Goal: Browse casually

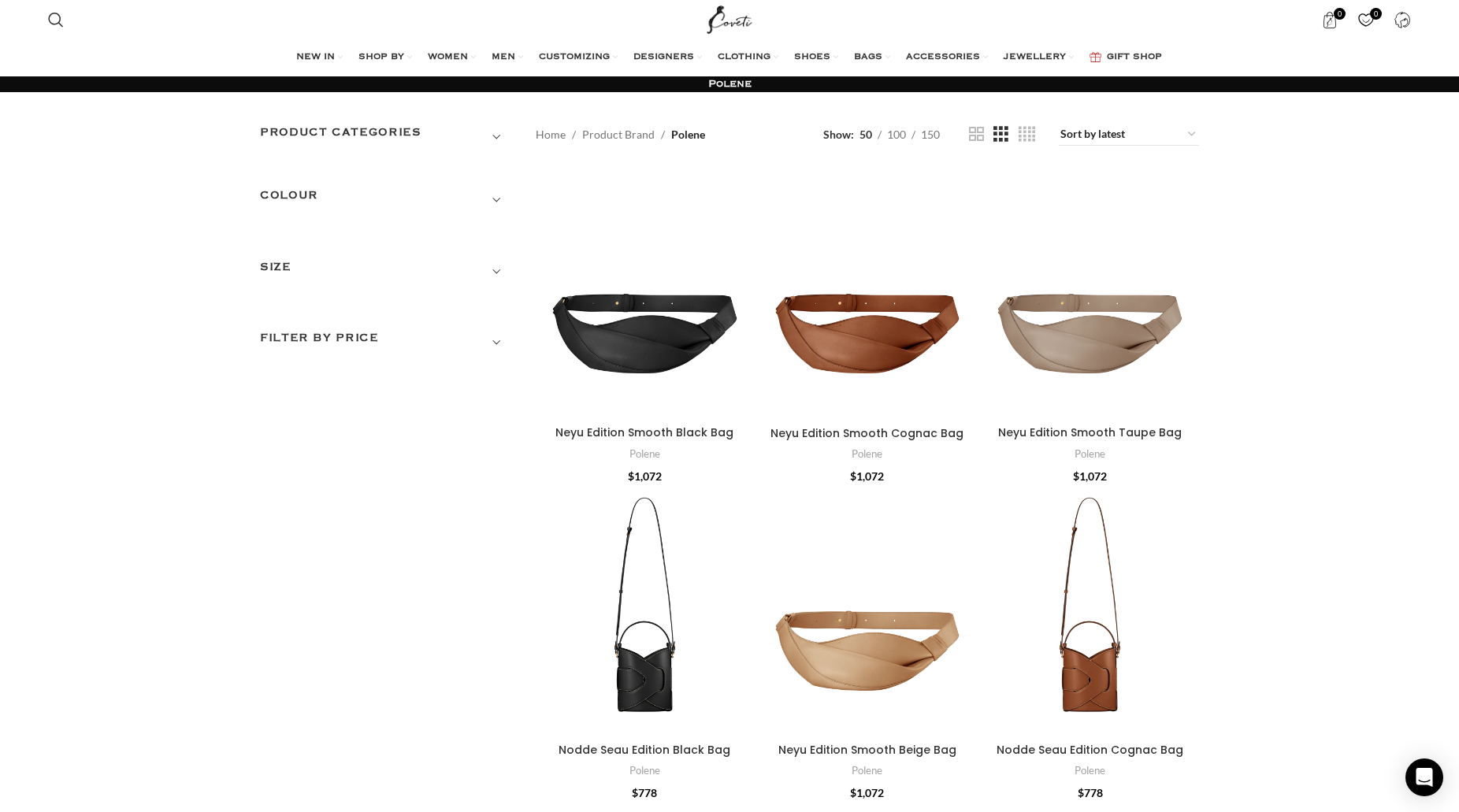
click at [1441, 282] on span "Show sidebar" at bounding box center [729, 406] width 1459 height 812
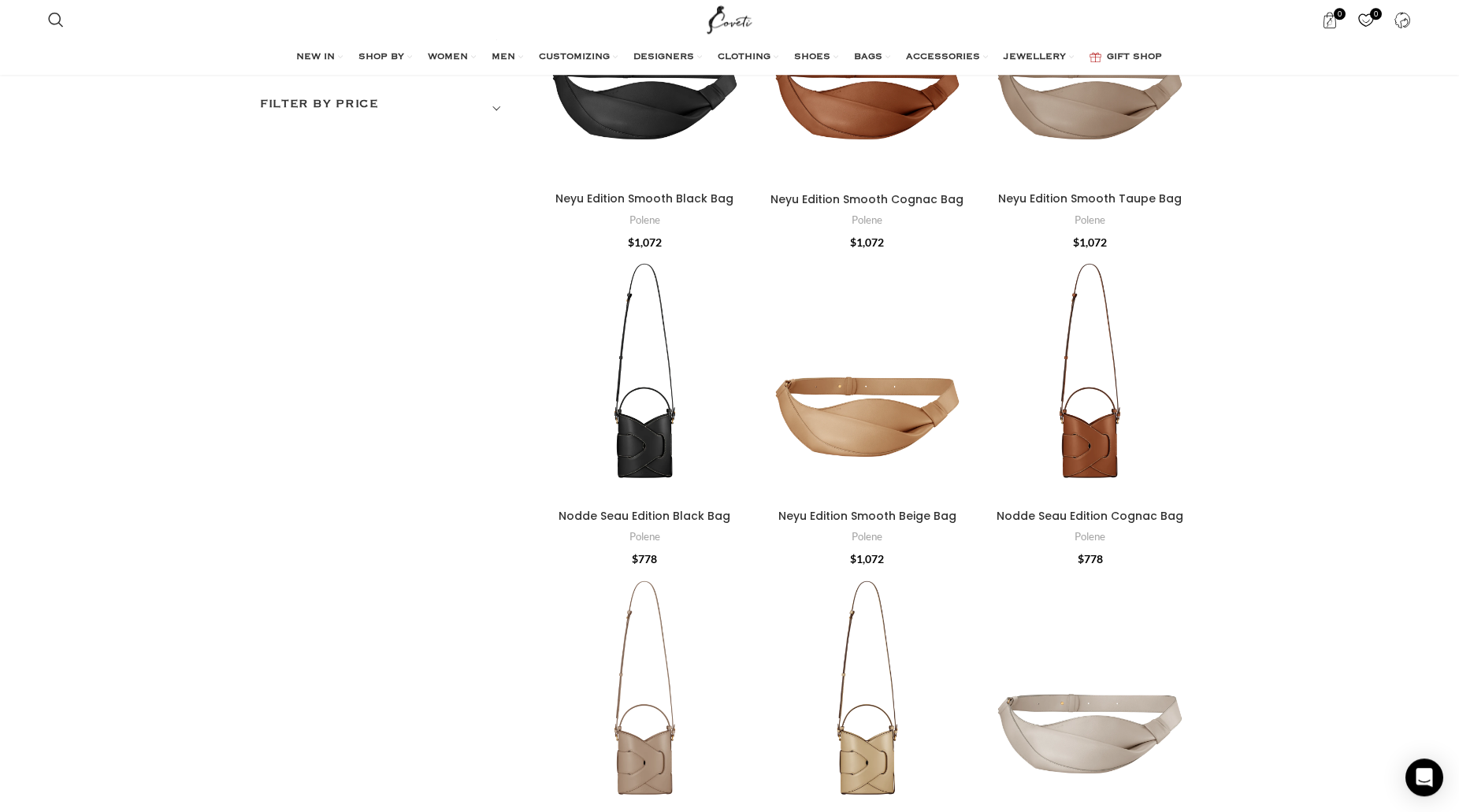
scroll to position [241, 0]
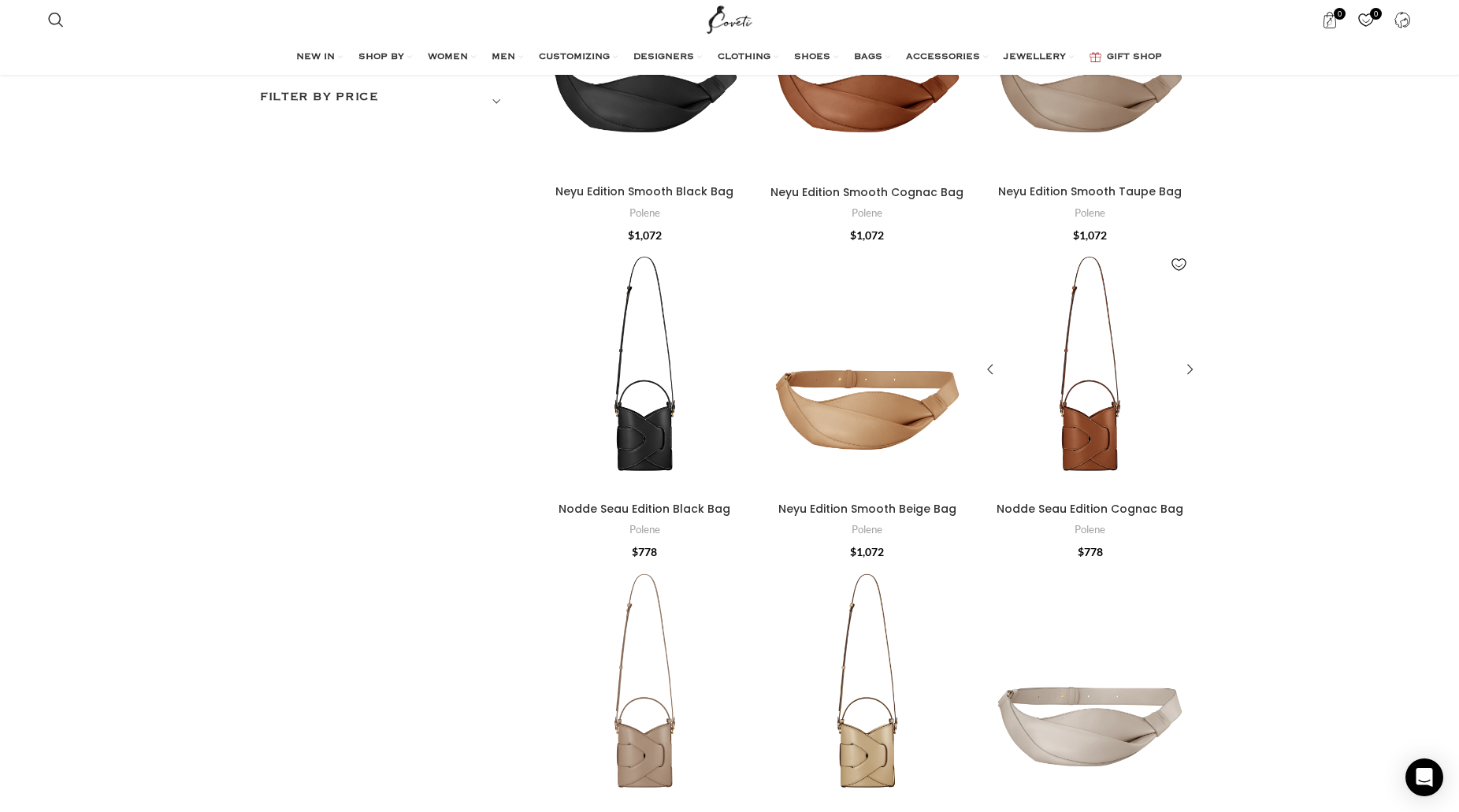
click at [1097, 424] on div "Nodde Seau Edition Cognac Bag" at bounding box center [1117, 369] width 54 height 249
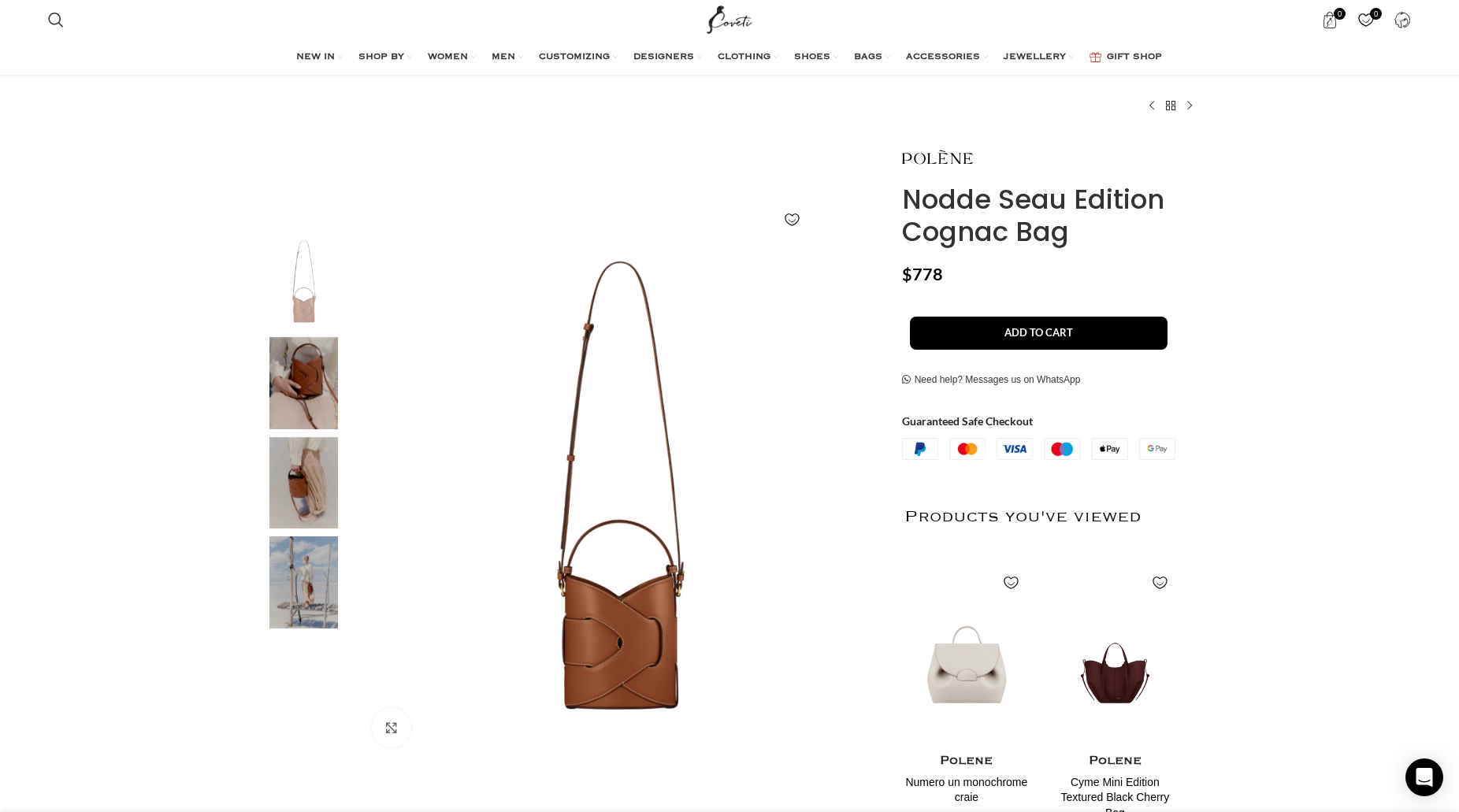
scroll to position [80, 0]
click at [319, 375] on img "2 / 4" at bounding box center [303, 383] width 96 height 92
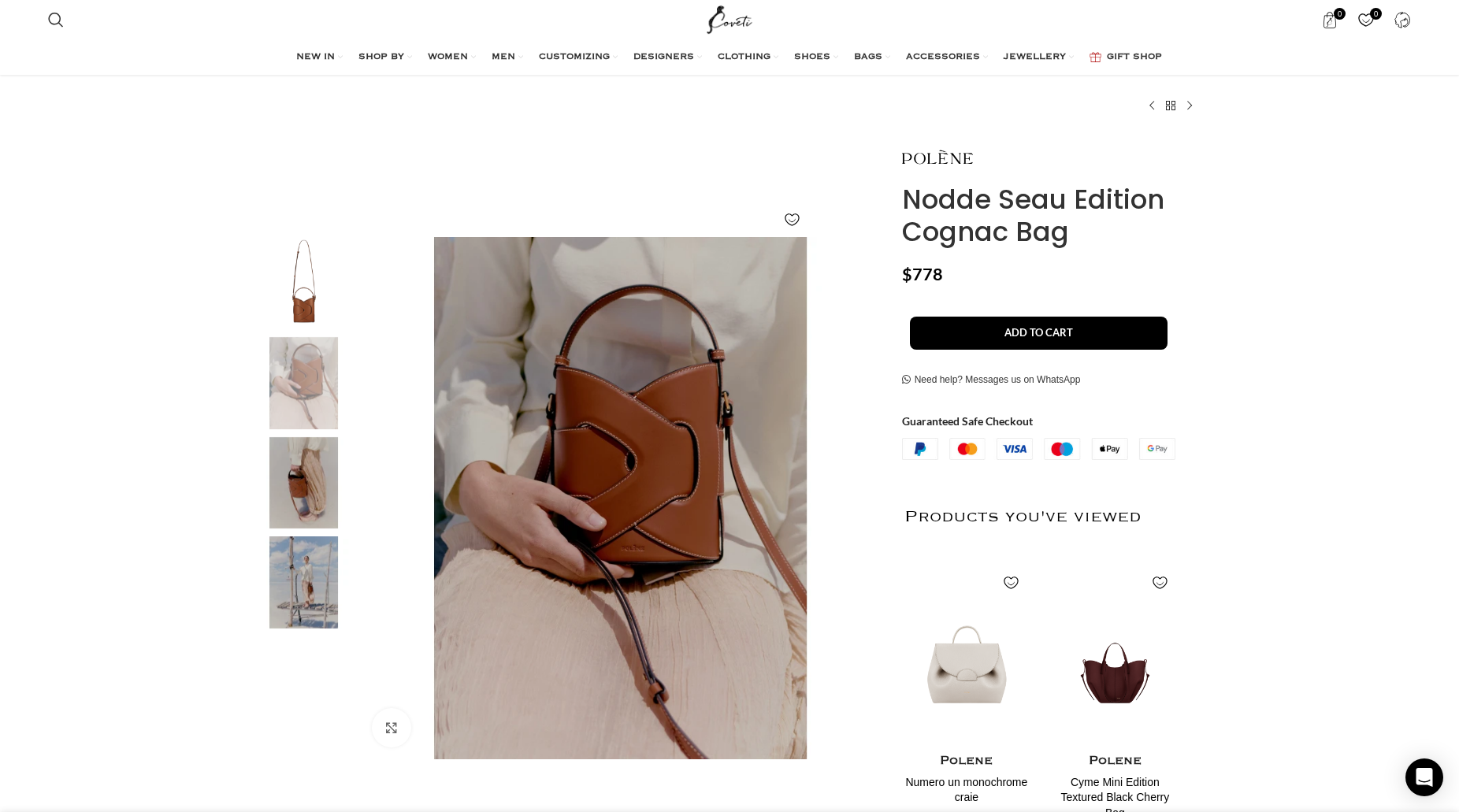
click at [310, 456] on img "3 / 4" at bounding box center [303, 483] width 96 height 92
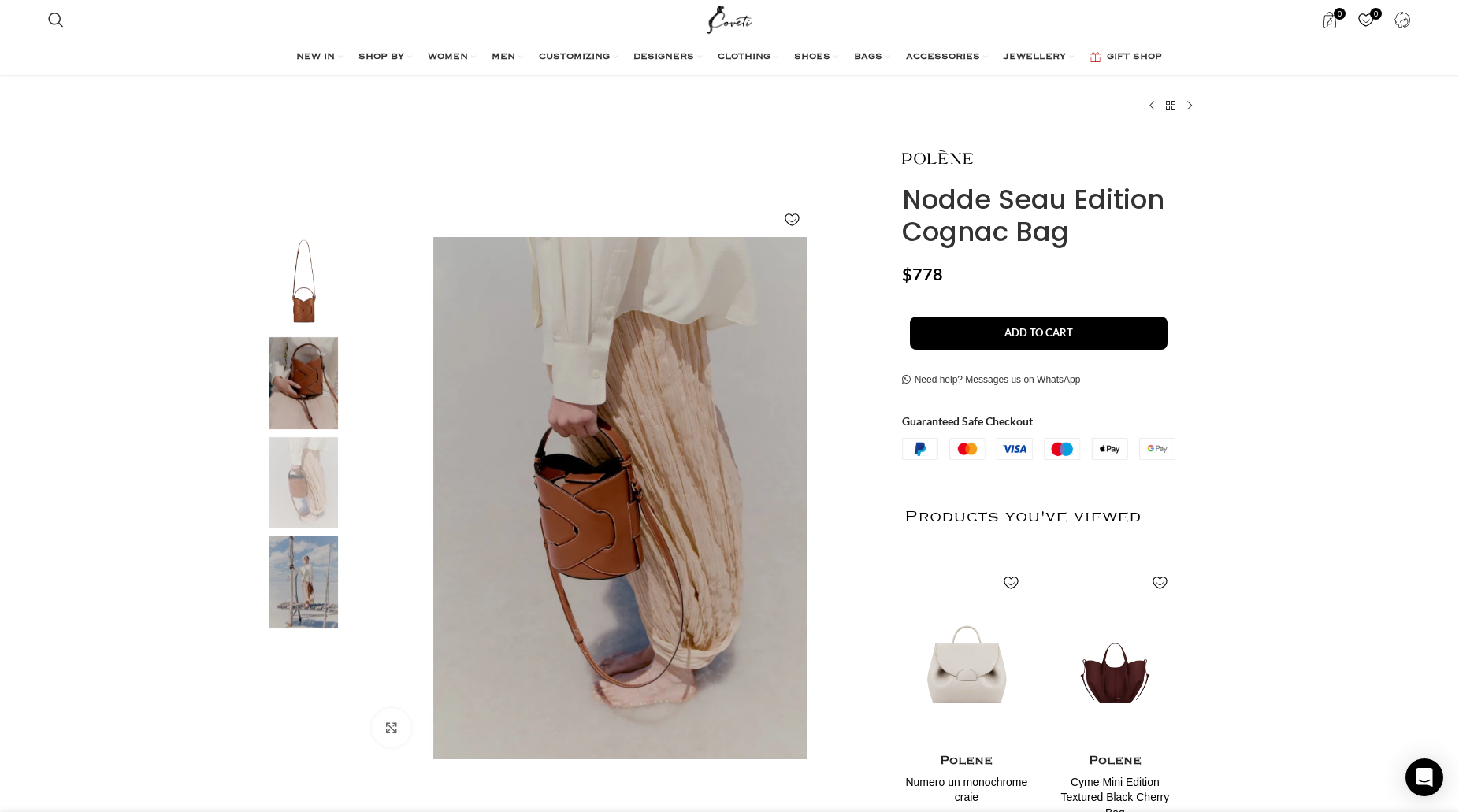
click at [308, 582] on img "4 / 4" at bounding box center [303, 582] width 96 height 92
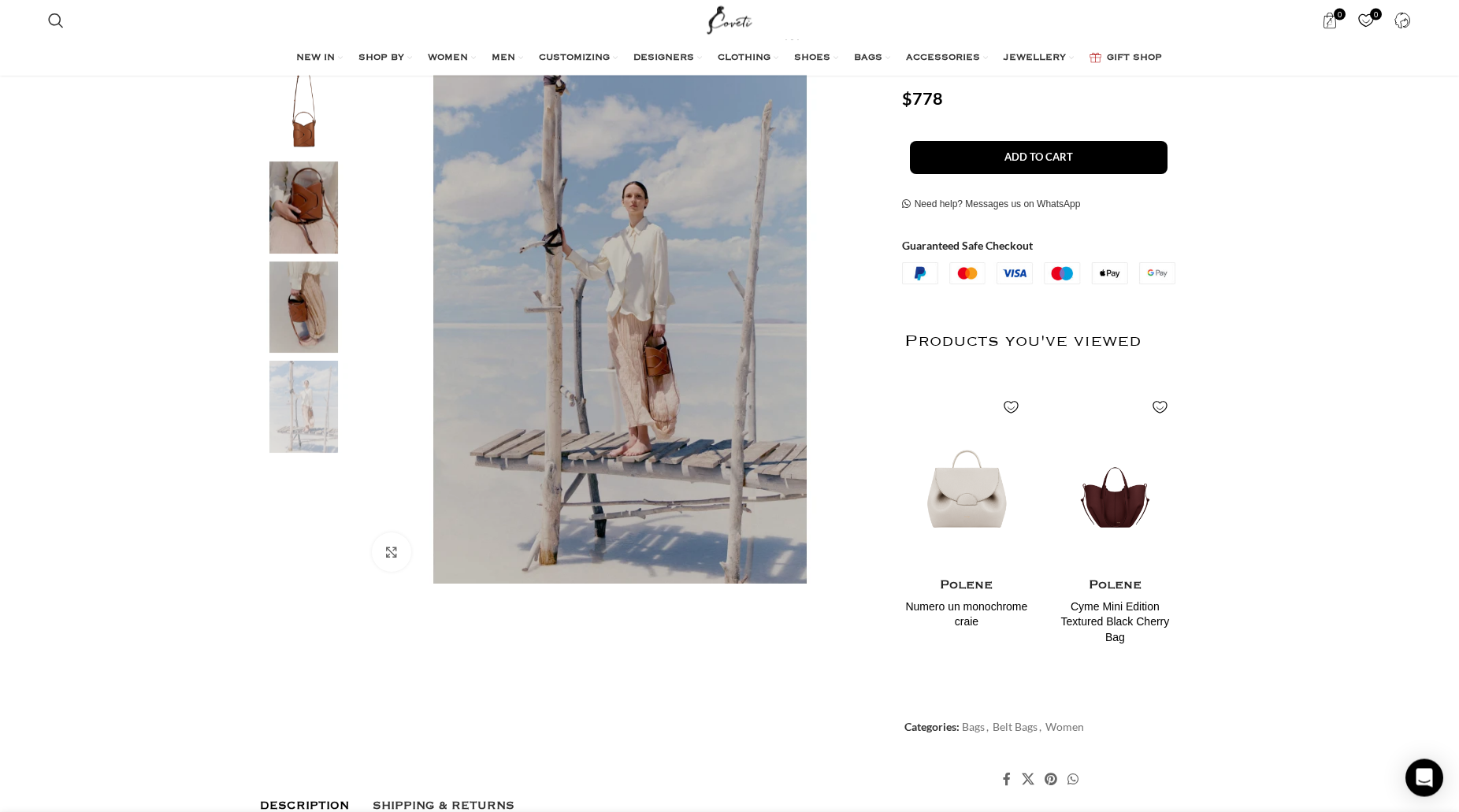
scroll to position [401, 0]
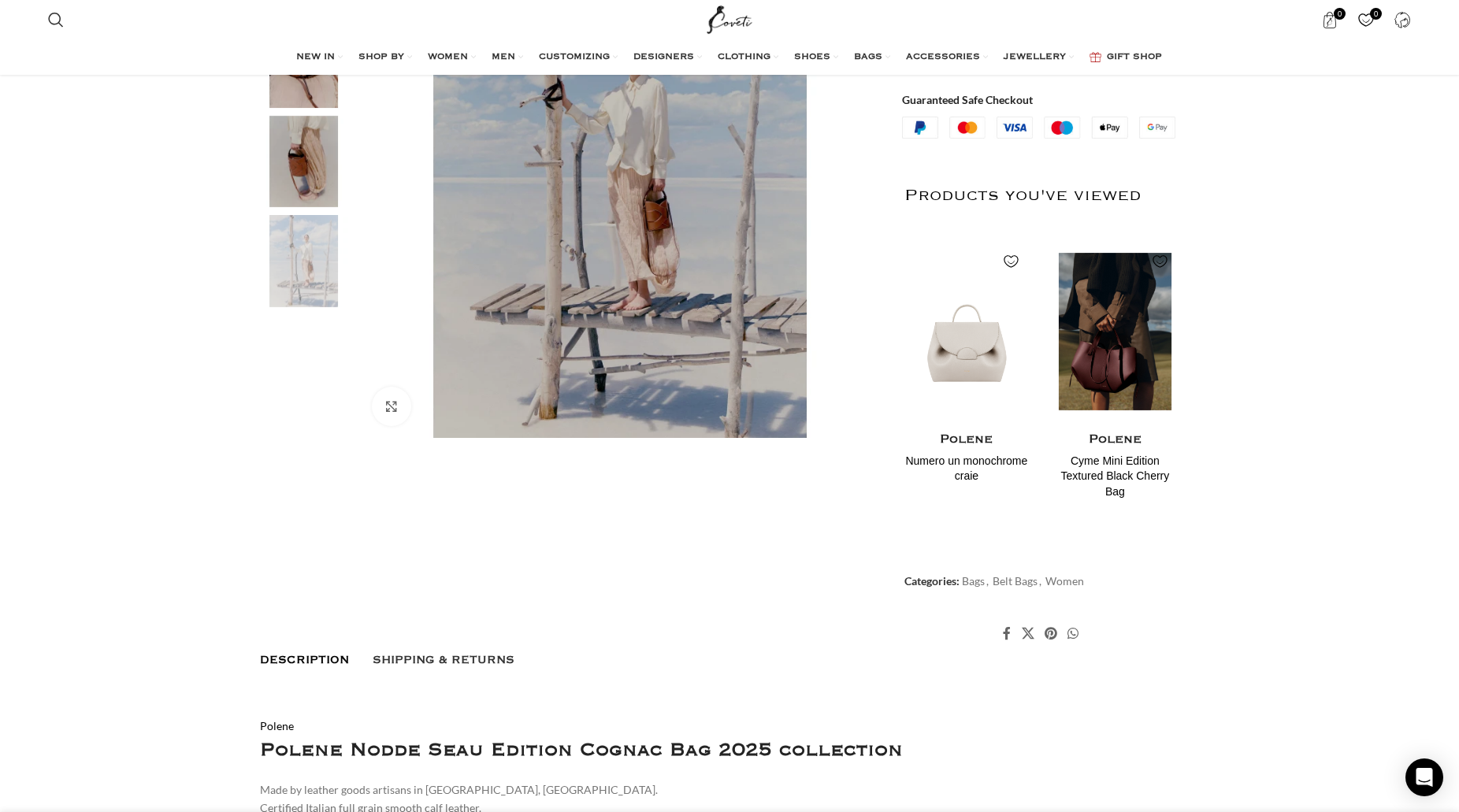
click at [1142, 362] on img "2 / 2" at bounding box center [1115, 331] width 128 height 194
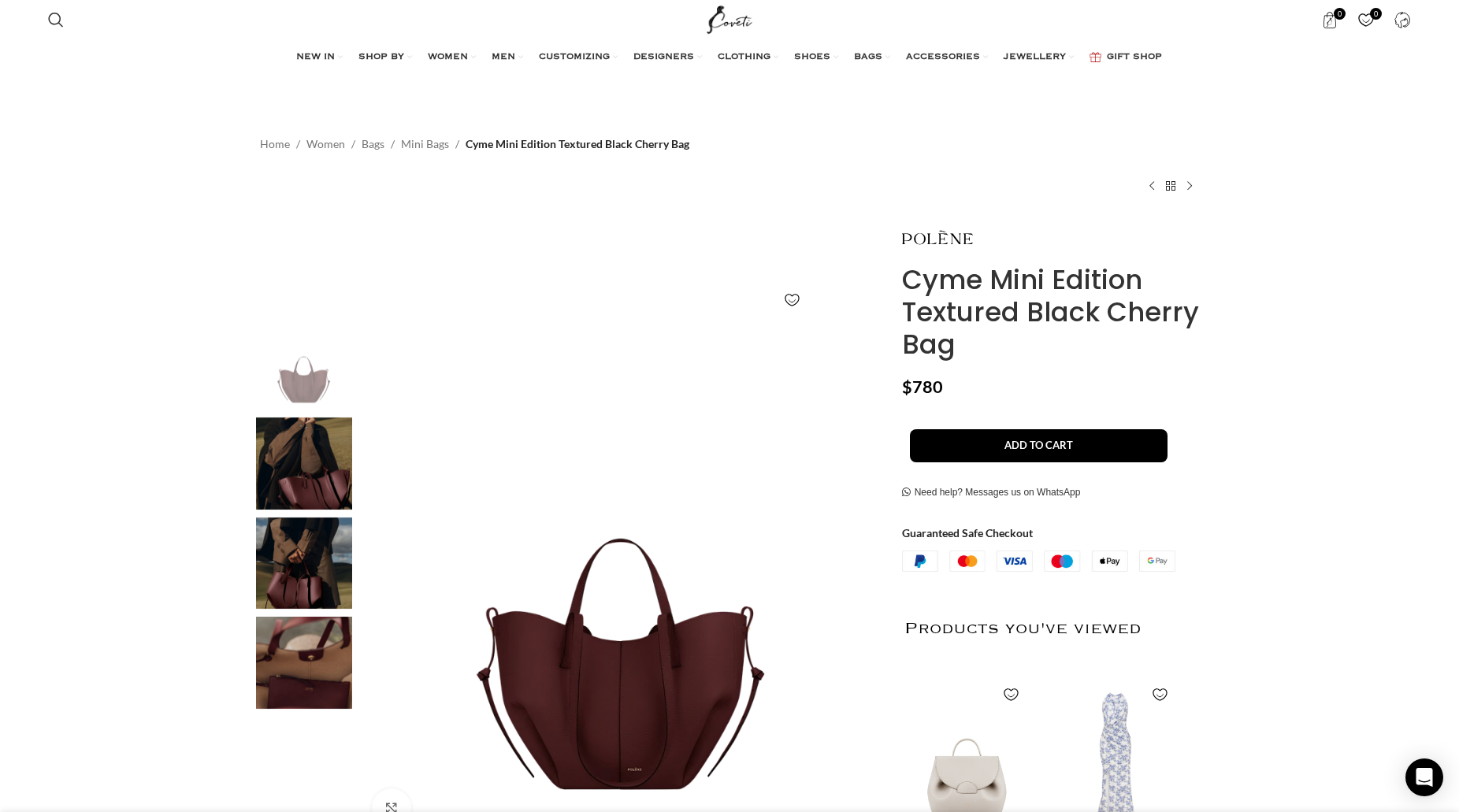
click at [295, 566] on img "3 / 4" at bounding box center [303, 563] width 96 height 92
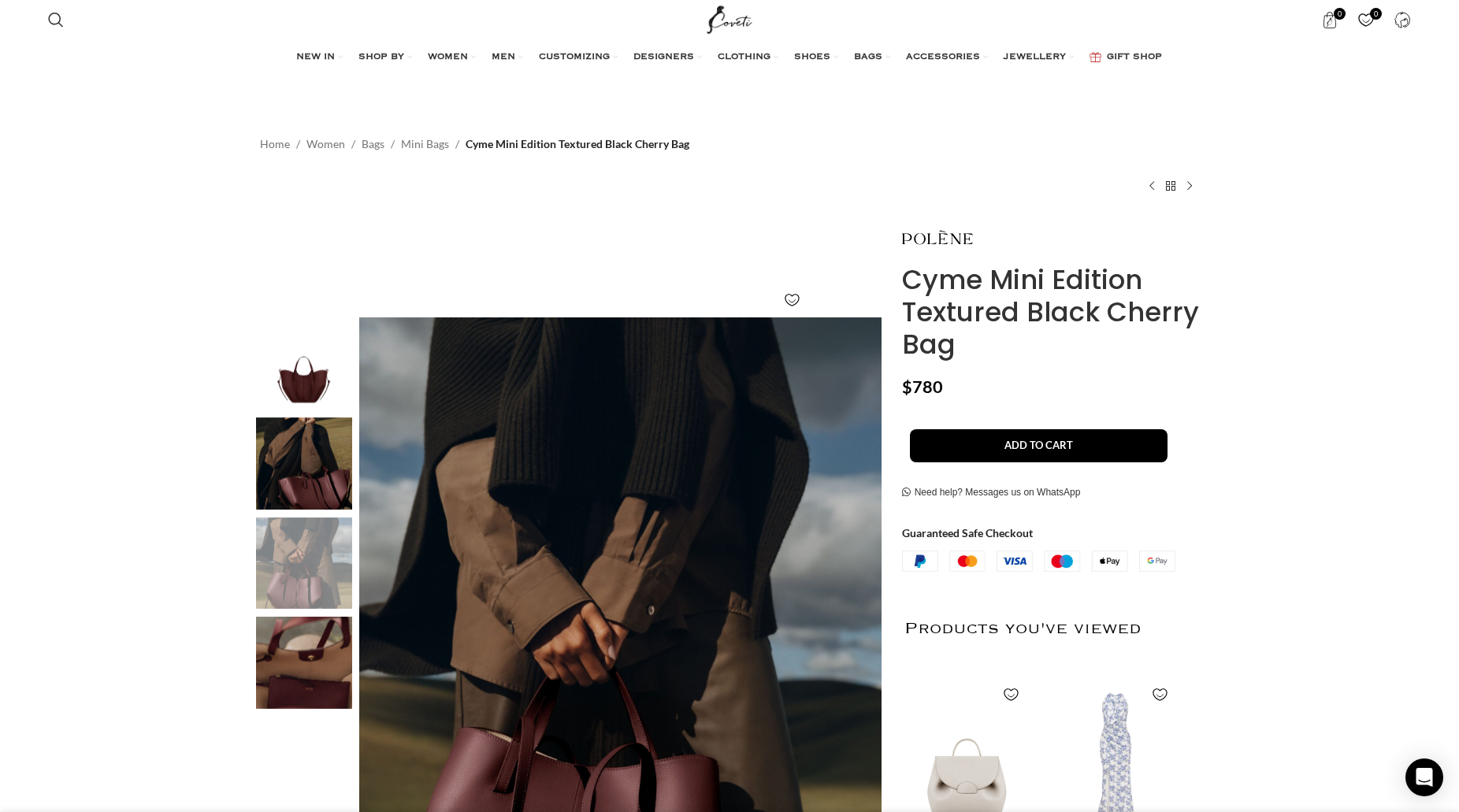
click at [288, 461] on img "2 / 4" at bounding box center [303, 463] width 96 height 92
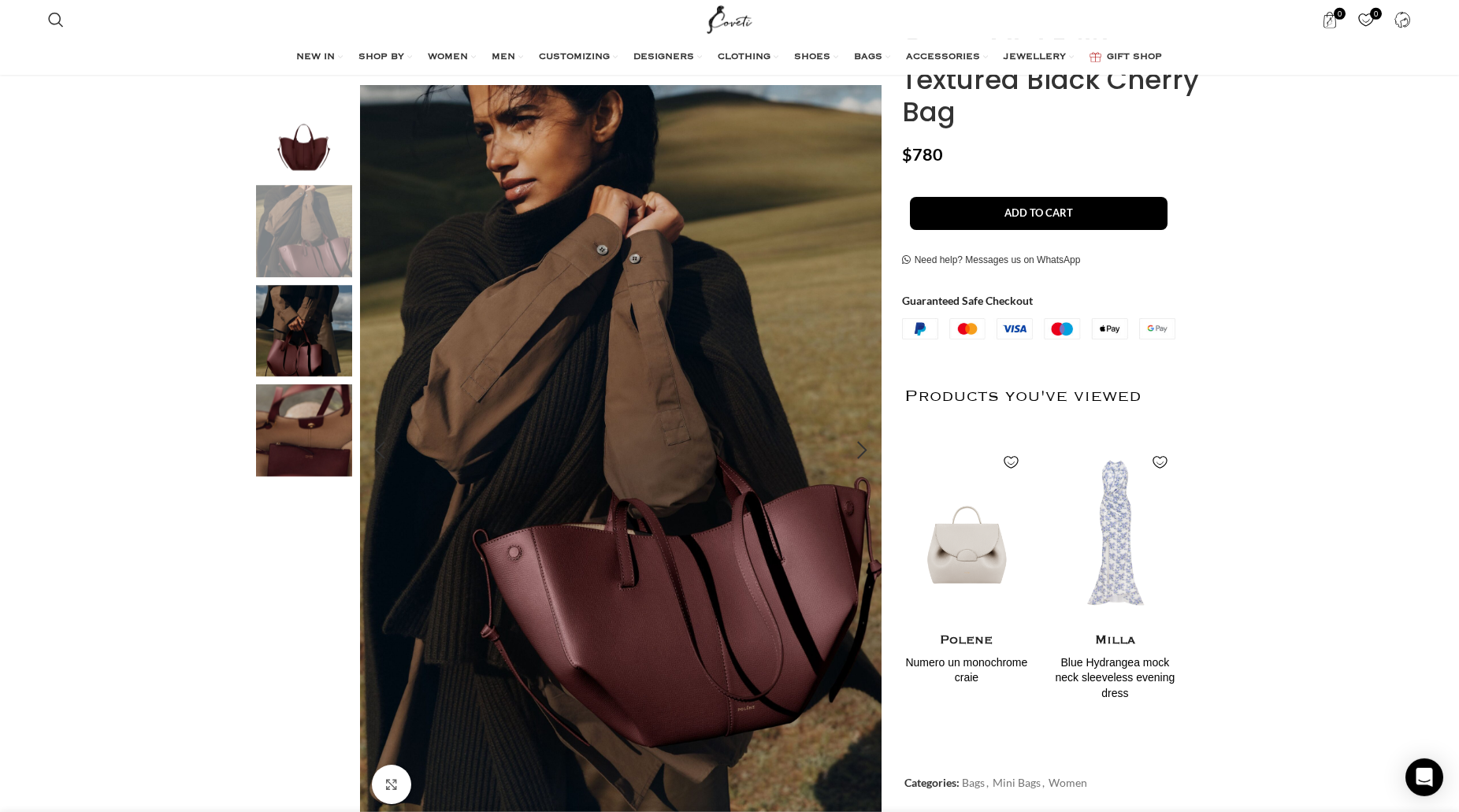
scroll to position [241, 0]
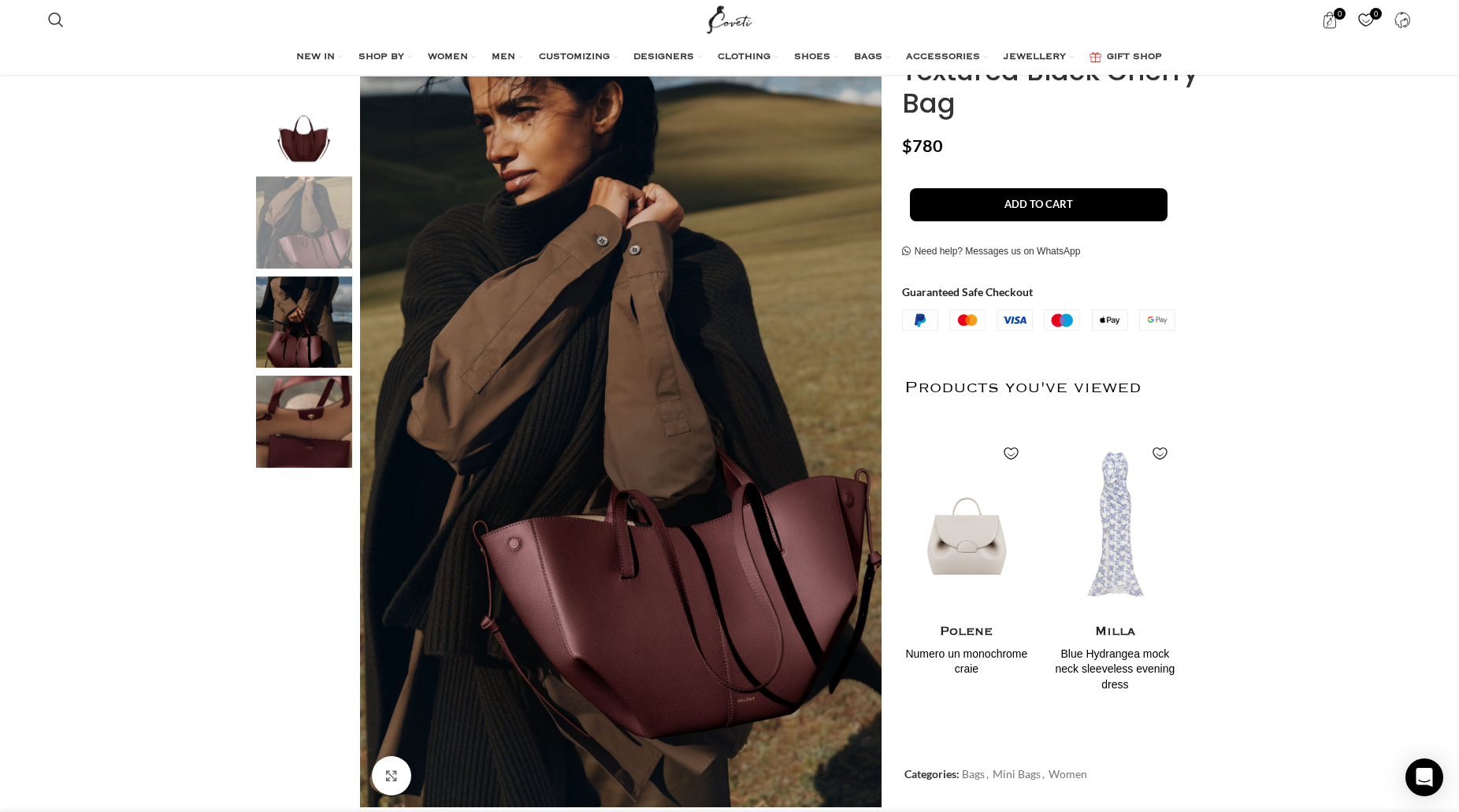
click at [302, 410] on img "4 / 4" at bounding box center [303, 421] width 96 height 92
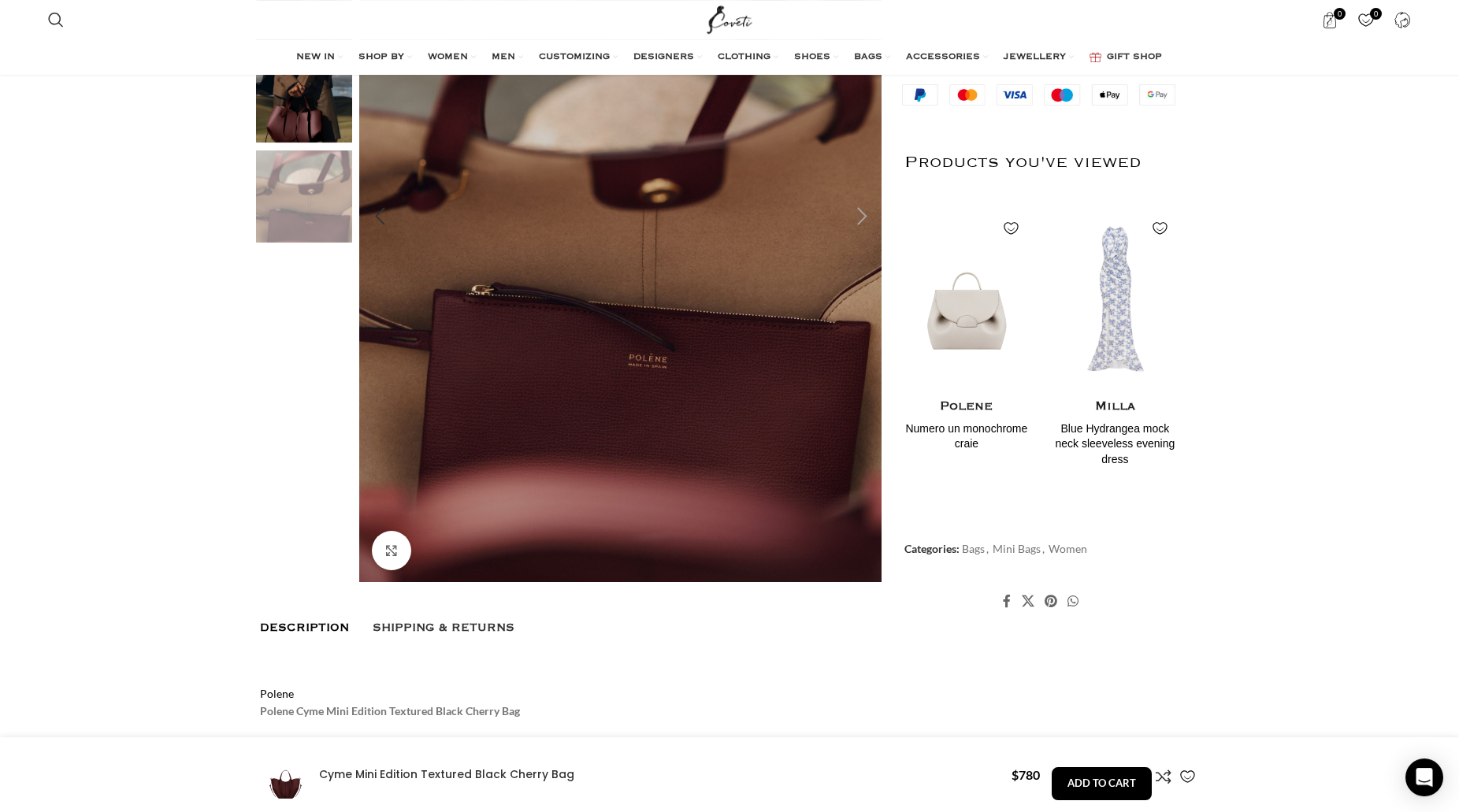
scroll to position [562, 0]
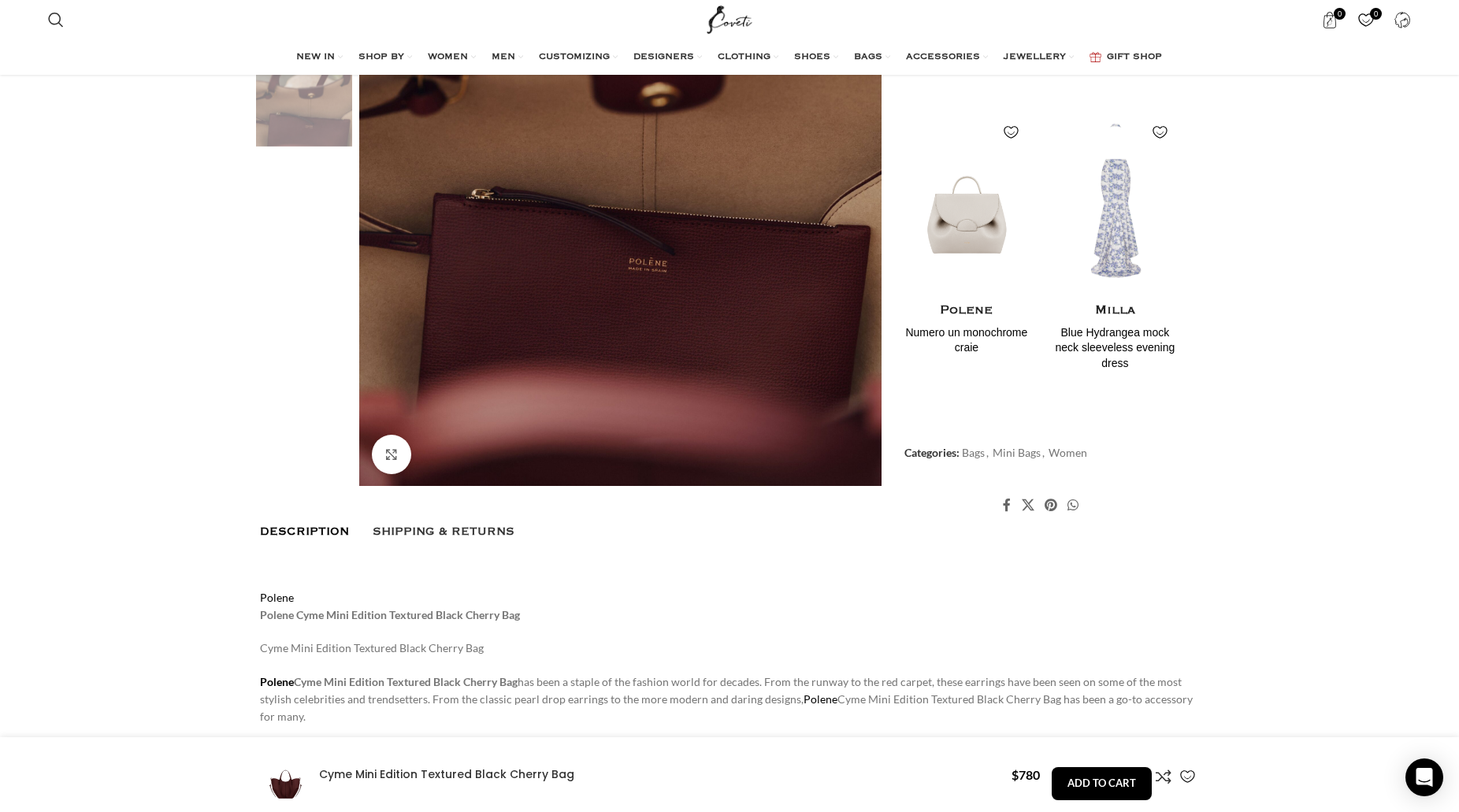
click at [1112, 241] on img "2 / 2" at bounding box center [1115, 202] width 128 height 194
